Goal: Navigation & Orientation: Understand site structure

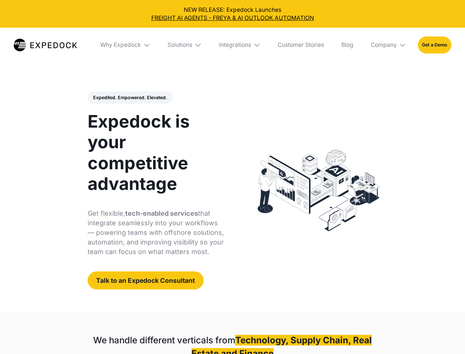
select select
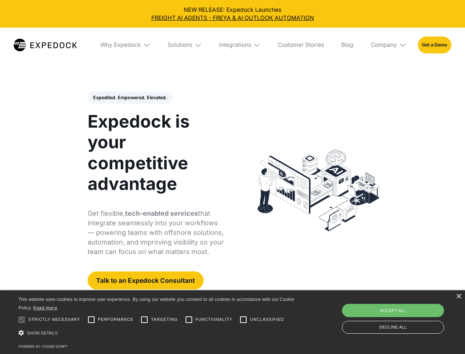
click at [233, 45] on div "Integrations" at bounding box center [235, 44] width 32 height 7
click at [126, 45] on div "Why Expedock" at bounding box center [114, 44] width 41 height 7
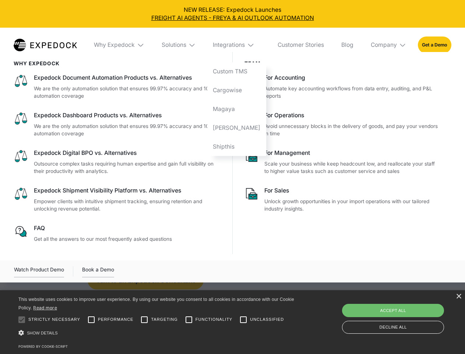
click at [185, 45] on div "Solutions" at bounding box center [174, 44] width 25 height 7
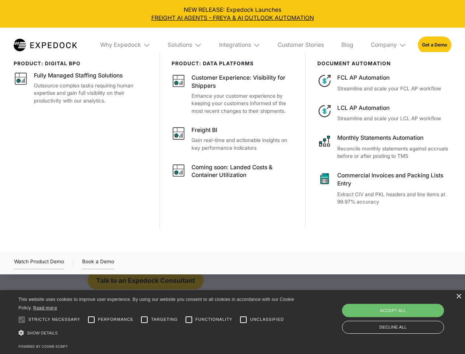
click at [240, 45] on div "Integrations" at bounding box center [235, 44] width 32 height 7
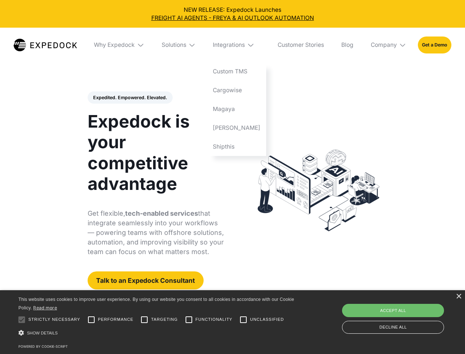
click at [389, 45] on div "Company" at bounding box center [384, 44] width 26 height 7
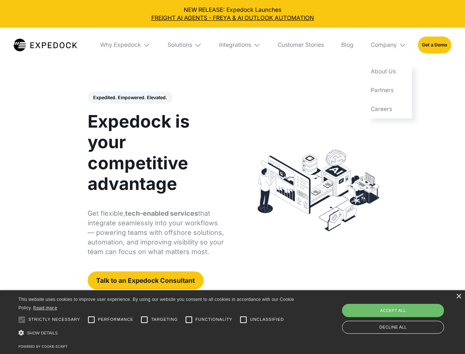
click at [130, 98] on div "Expedited. Empowered. Elevated. Automate Freight Document Extraction at 99.97% …" at bounding box center [156, 190] width 137 height 198
click at [22, 319] on div at bounding box center [21, 319] width 15 height 15
click at [91, 319] on input "Performance" at bounding box center [91, 319] width 15 height 15
checkbox input "true"
click at [144, 319] on input "Targeting" at bounding box center [144, 319] width 15 height 15
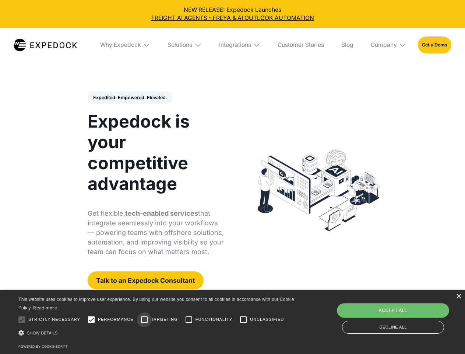
checkbox input "true"
click at [189, 319] on input "Functionality" at bounding box center [189, 319] width 15 height 15
checkbox input "true"
